Goal: Task Accomplishment & Management: Manage account settings

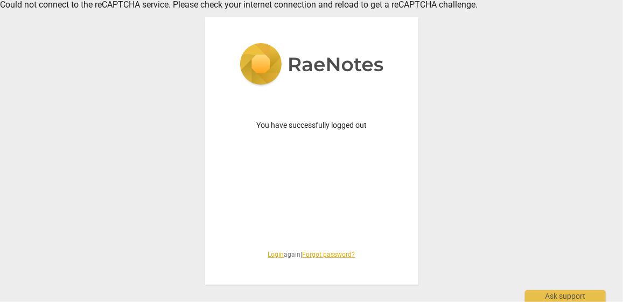
click at [499, 254] on div "You have successfully logged out Login again | Forgot password?" at bounding box center [311, 151] width 623 height 302
drag, startPoint x: 575, startPoint y: 0, endPoint x: 284, endPoint y: 197, distance: 350.6
click at [284, 197] on div "You have successfully logged out Login again | Forgot password?" at bounding box center [311, 150] width 213 height 267
click at [273, 256] on link "Login" at bounding box center [276, 254] width 16 height 8
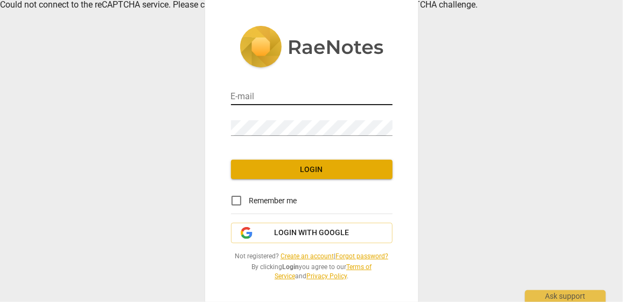
click at [292, 97] on input "email" at bounding box center [312, 97] width 162 height 16
type input "[PERSON_NAME][EMAIL_ADDRESS][DOMAIN_NAME]"
